Goal: Task Accomplishment & Management: Use online tool/utility

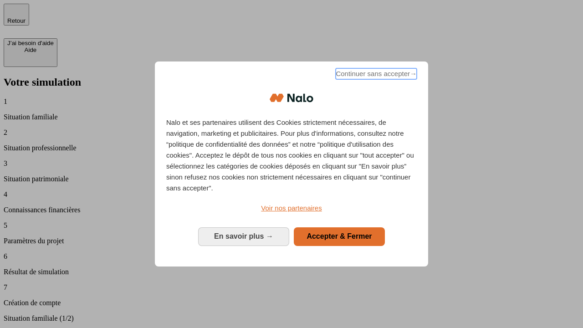
click at [375, 75] on span "Continuer sans accepter →" at bounding box center [376, 73] width 81 height 11
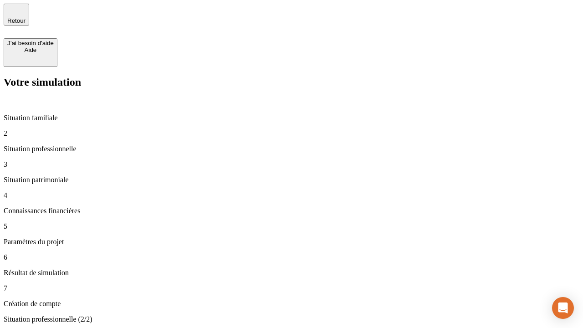
type input "30 000"
type input "1 000"
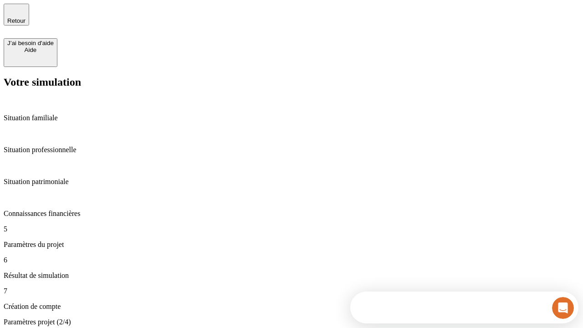
type input "40"
type input "64"
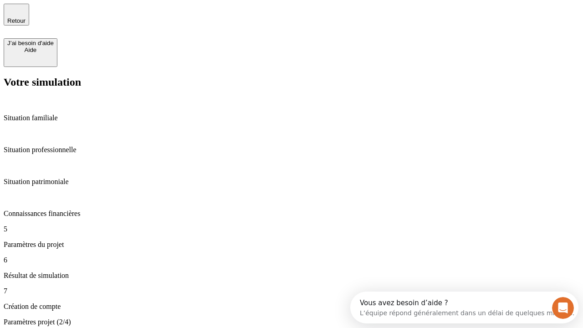
type input "200 000"
type input "640"
